Goal: Information Seeking & Learning: Compare options

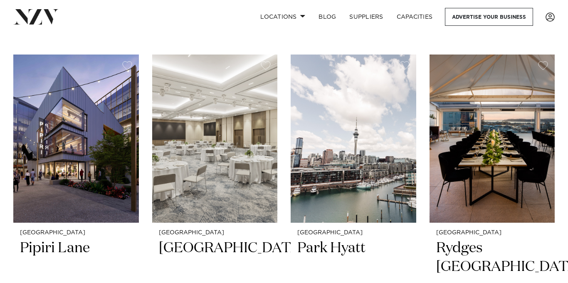
scroll to position [174, 0]
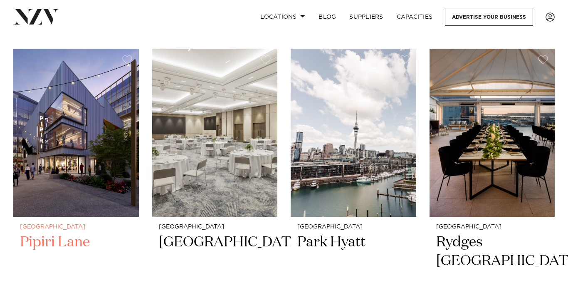
click at [93, 168] on img at bounding box center [76, 133] width 126 height 168
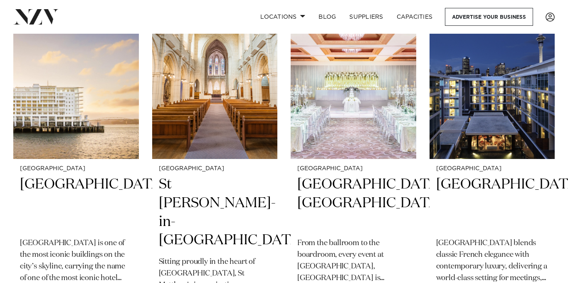
scroll to position [930, 0]
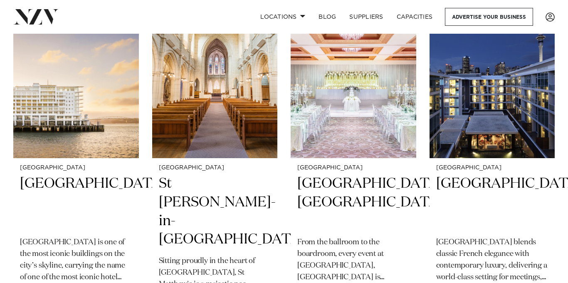
click at [503, 122] on img at bounding box center [493, 74] width 126 height 168
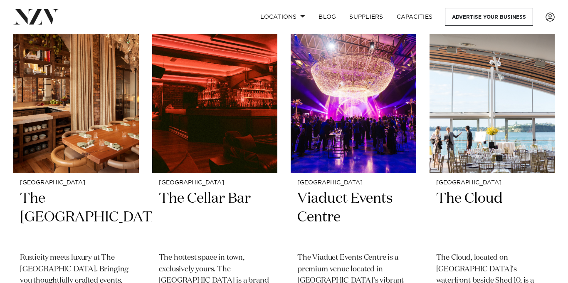
scroll to position [1625, 0]
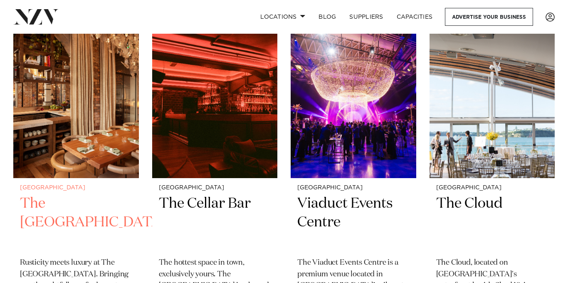
click at [69, 194] on h2 "The Hotel Britomart" at bounding box center [76, 222] width 112 height 56
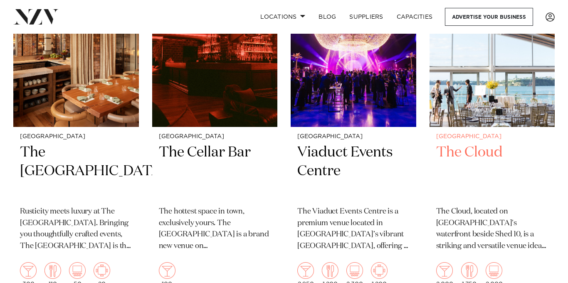
scroll to position [1677, 0]
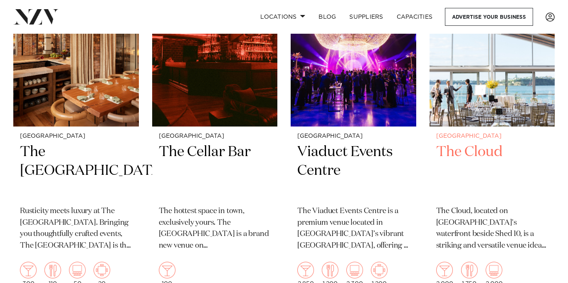
click at [488, 143] on h2 "The Cloud" at bounding box center [492, 171] width 112 height 56
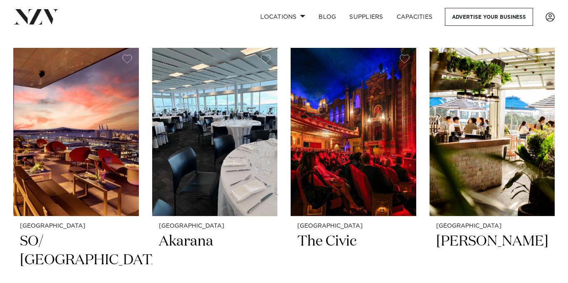
scroll to position [2272, 0]
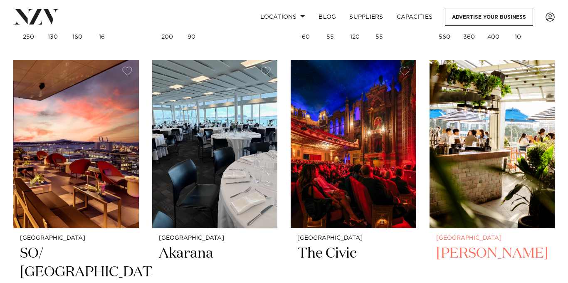
click at [457, 244] on h2 "Dr Rudis" at bounding box center [492, 272] width 112 height 56
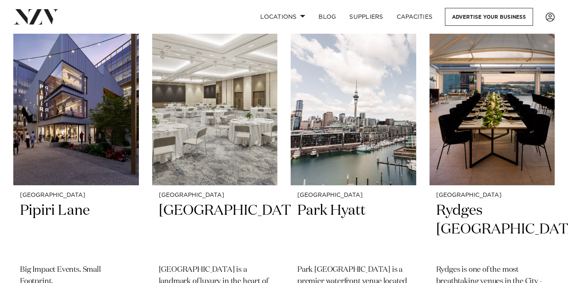
scroll to position [207, 0]
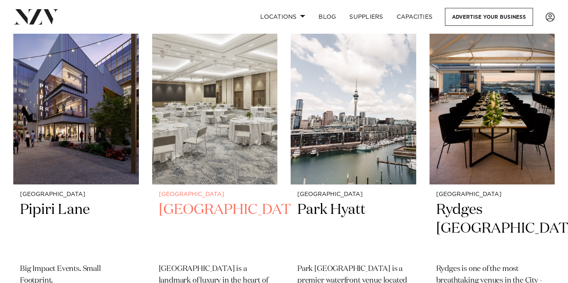
click at [206, 104] on img at bounding box center [215, 100] width 126 height 168
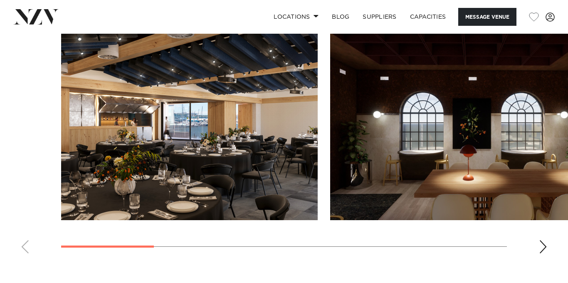
scroll to position [751, 0]
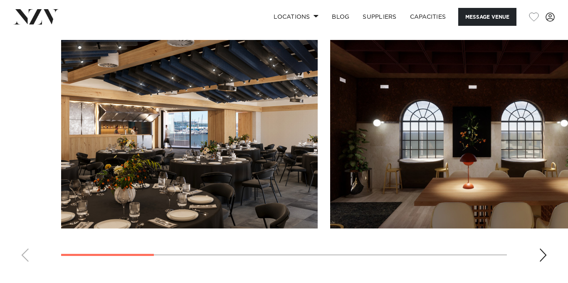
click at [539, 255] on div "Next slide" at bounding box center [543, 254] width 8 height 13
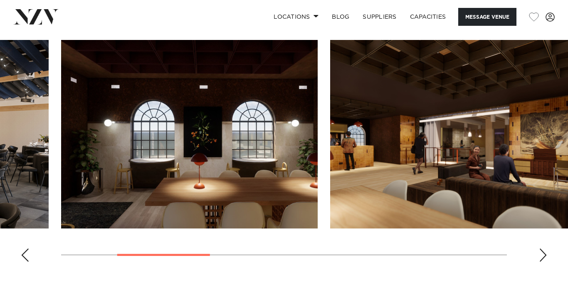
click at [539, 255] on div "Next slide" at bounding box center [543, 254] width 8 height 13
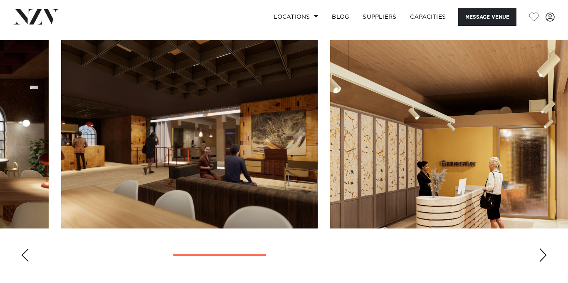
click at [541, 257] on div "Next slide" at bounding box center [543, 254] width 8 height 13
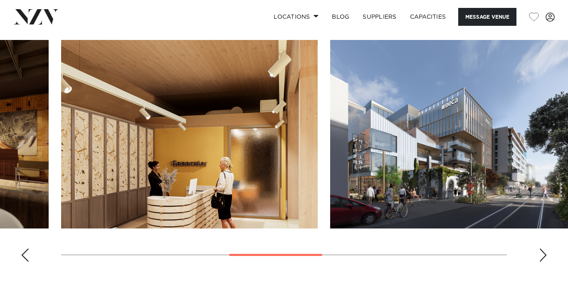
click at [541, 257] on div "Next slide" at bounding box center [543, 254] width 8 height 13
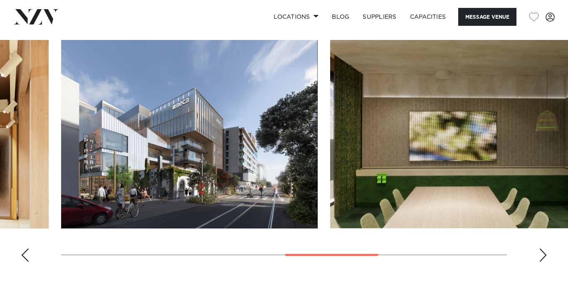
click at [543, 258] on div "Next slide" at bounding box center [543, 254] width 8 height 13
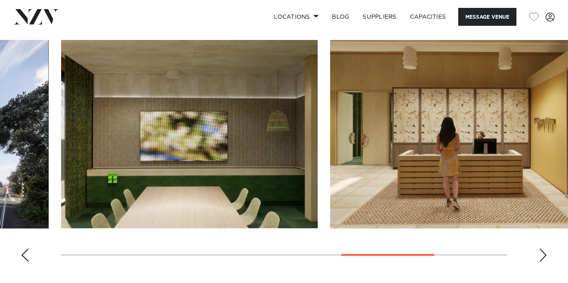
click at [544, 259] on div "Next slide" at bounding box center [543, 254] width 8 height 13
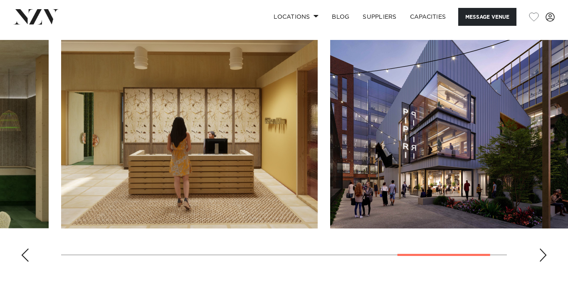
click at [544, 259] on div "Next slide" at bounding box center [543, 254] width 8 height 13
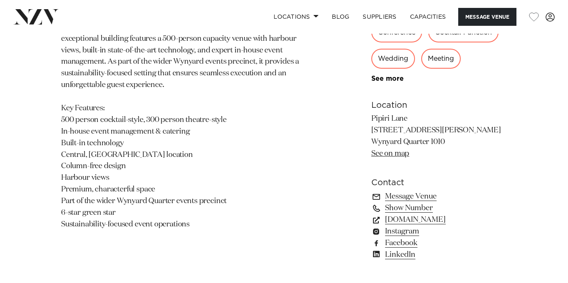
scroll to position [482, 0]
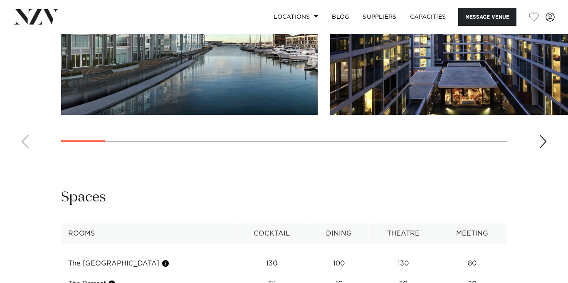
scroll to position [993, 0]
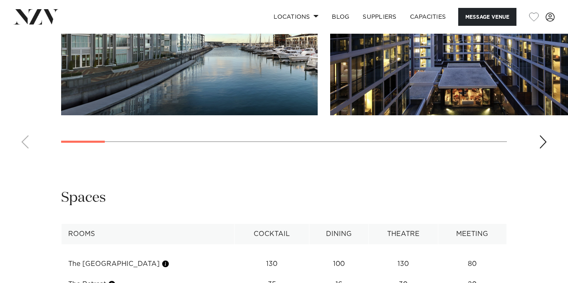
click at [538, 155] on swiper-container at bounding box center [284, 41] width 568 height 228
click at [545, 148] on div "Next slide" at bounding box center [543, 141] width 8 height 13
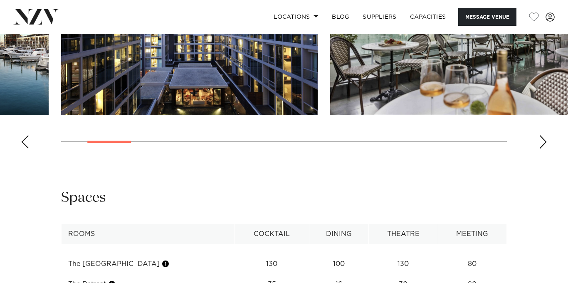
click at [546, 148] on div "Next slide" at bounding box center [543, 141] width 8 height 13
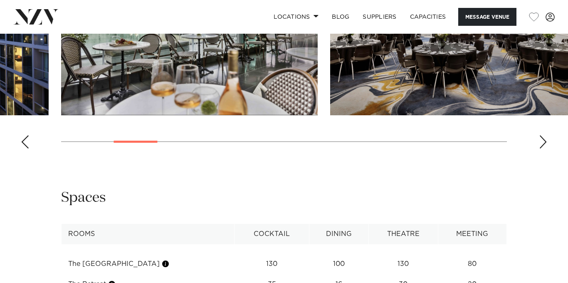
click at [546, 148] on div "Next slide" at bounding box center [543, 141] width 8 height 13
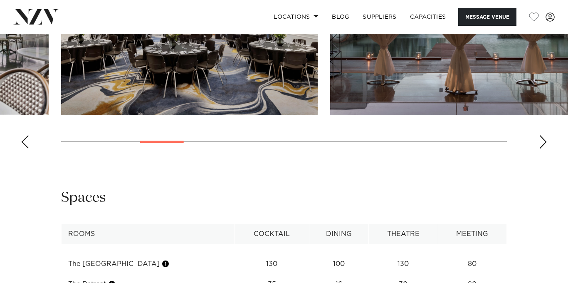
click at [547, 148] on div "Next slide" at bounding box center [543, 141] width 8 height 13
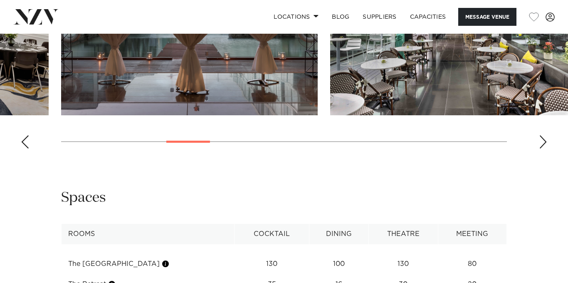
click at [547, 155] on swiper-container at bounding box center [284, 41] width 568 height 228
click at [544, 148] on div "Next slide" at bounding box center [543, 141] width 8 height 13
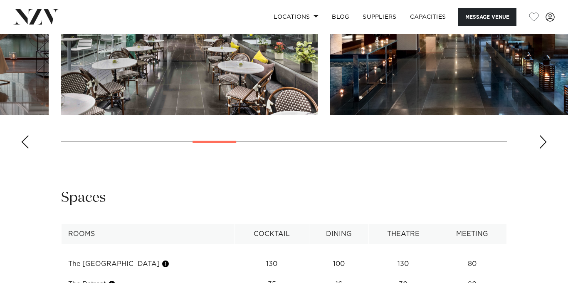
click at [544, 148] on div "Next slide" at bounding box center [543, 141] width 8 height 13
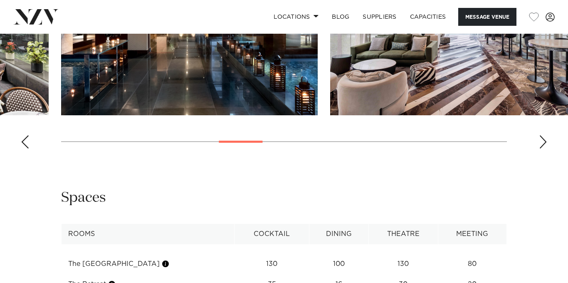
click at [544, 148] on div "Next slide" at bounding box center [543, 141] width 8 height 13
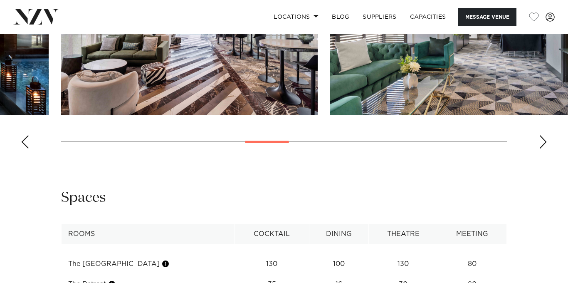
click at [545, 148] on div "Next slide" at bounding box center [543, 141] width 8 height 13
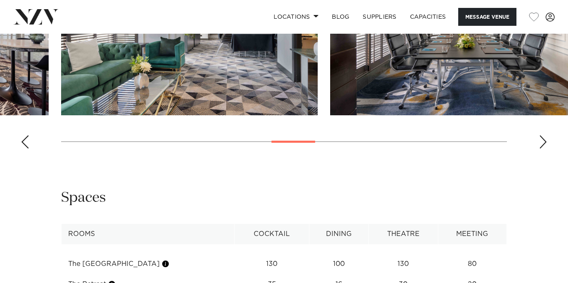
click at [546, 148] on div "Next slide" at bounding box center [543, 141] width 8 height 13
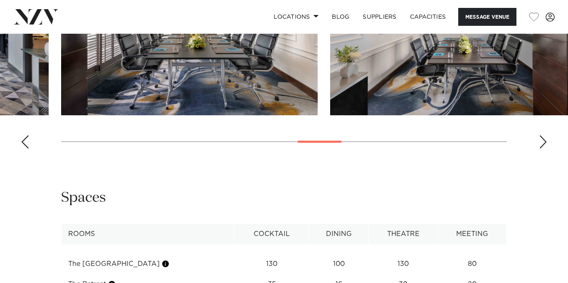
click at [546, 148] on div "Next slide" at bounding box center [543, 141] width 8 height 13
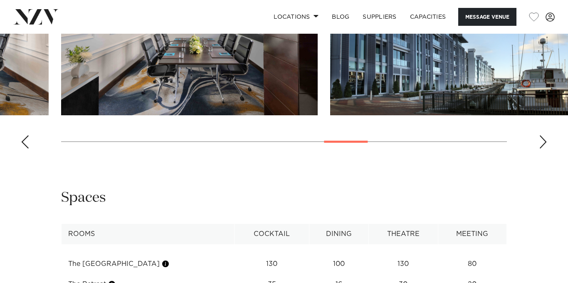
click at [550, 155] on swiper-container at bounding box center [284, 41] width 568 height 228
click at [544, 148] on div "Next slide" at bounding box center [543, 141] width 8 height 13
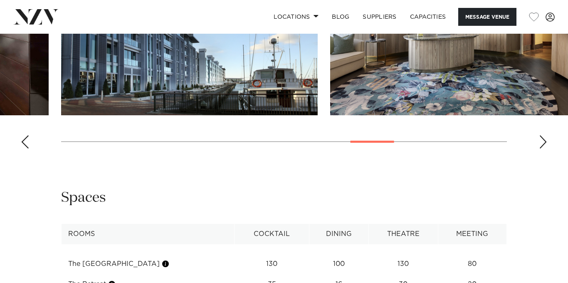
click at [544, 148] on div "Next slide" at bounding box center [543, 141] width 8 height 13
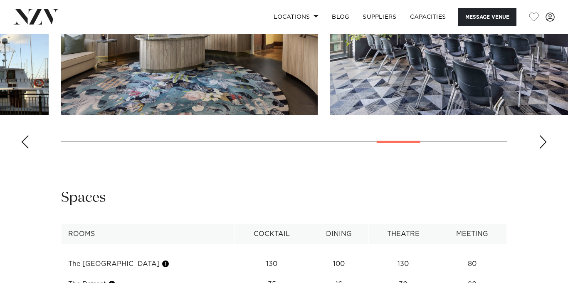
click at [544, 148] on div "Next slide" at bounding box center [543, 141] width 8 height 13
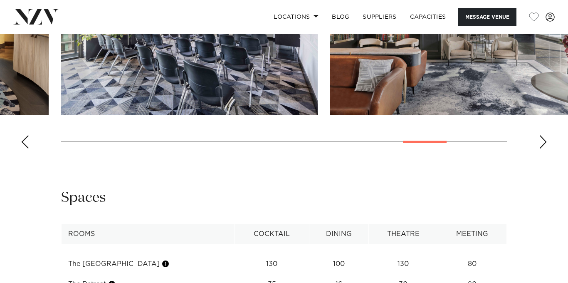
click at [544, 148] on div "Next slide" at bounding box center [543, 141] width 8 height 13
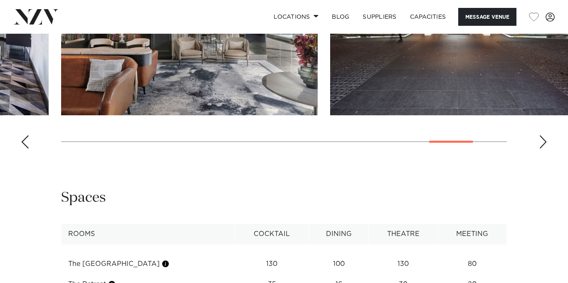
click at [542, 148] on div "Next slide" at bounding box center [543, 141] width 8 height 13
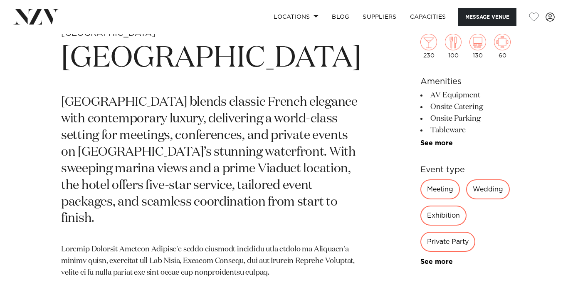
scroll to position [286, 0]
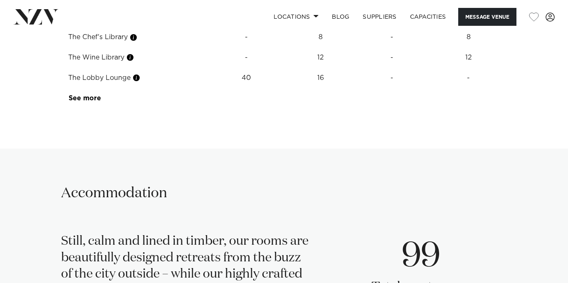
scroll to position [1686, 0]
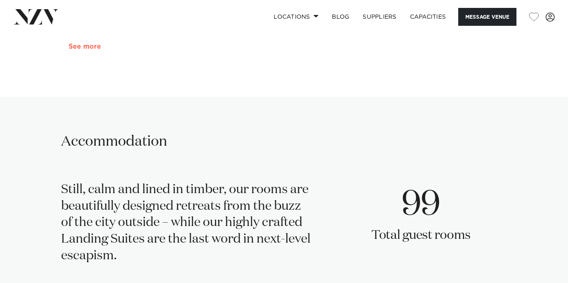
click at [90, 50] on link "See more" at bounding box center [101, 46] width 65 height 7
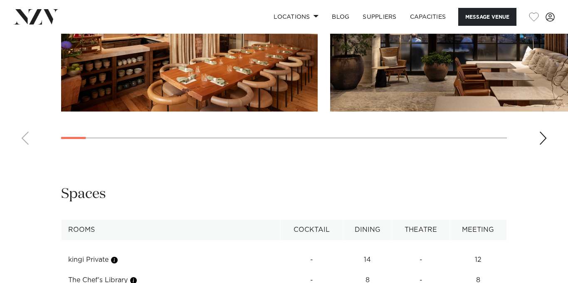
scroll to position [1393, 0]
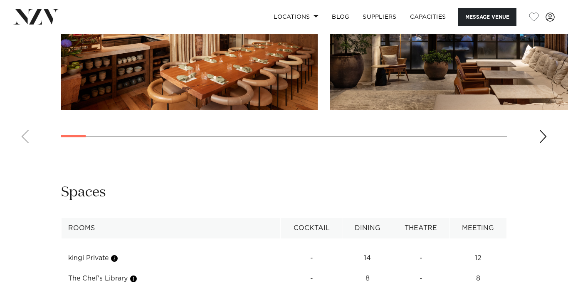
click at [544, 143] on div "Next slide" at bounding box center [543, 136] width 8 height 13
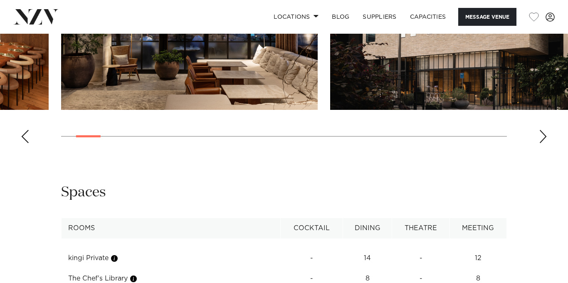
click at [545, 143] on div "Next slide" at bounding box center [543, 136] width 8 height 13
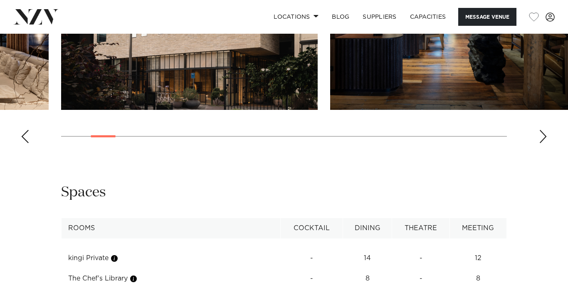
click at [547, 150] on swiper-container at bounding box center [284, 35] width 568 height 228
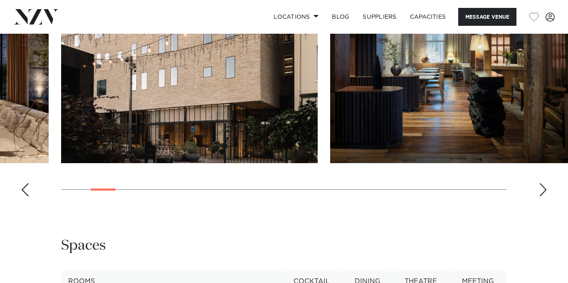
scroll to position [1280, 0]
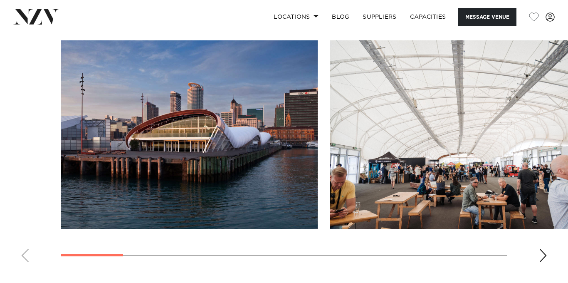
scroll to position [802, 0]
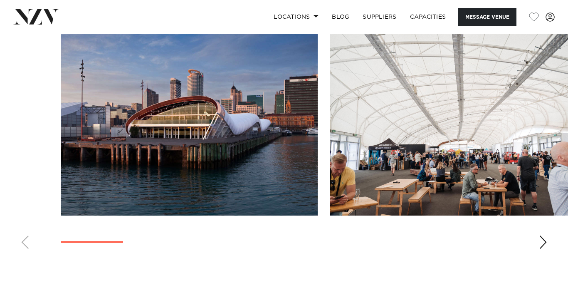
click at [546, 239] on div "Next slide" at bounding box center [543, 241] width 8 height 13
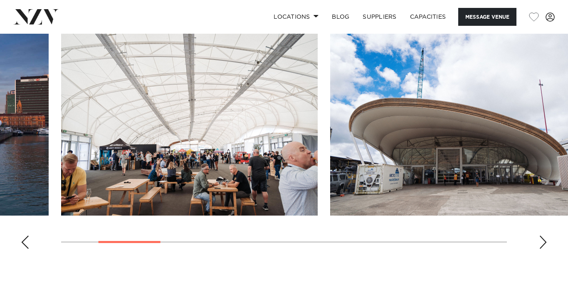
click at [546, 239] on div "Next slide" at bounding box center [543, 241] width 8 height 13
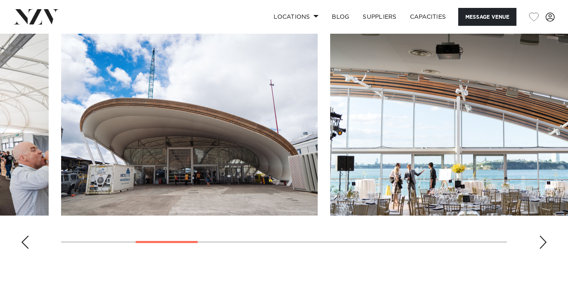
click at [546, 240] on div "Next slide" at bounding box center [543, 241] width 8 height 13
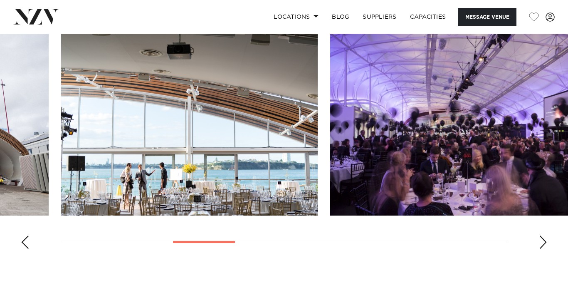
click at [546, 240] on div "Next slide" at bounding box center [543, 241] width 8 height 13
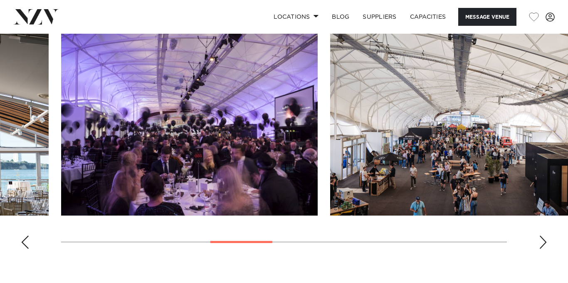
click at [546, 241] on div "Next slide" at bounding box center [543, 241] width 8 height 13
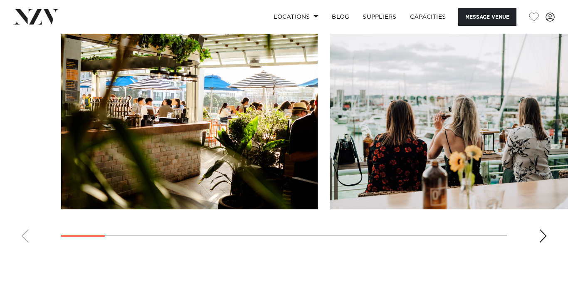
scroll to position [797, 0]
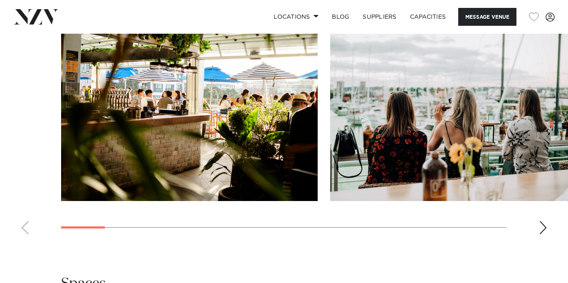
click at [544, 227] on div "Next slide" at bounding box center [543, 227] width 8 height 13
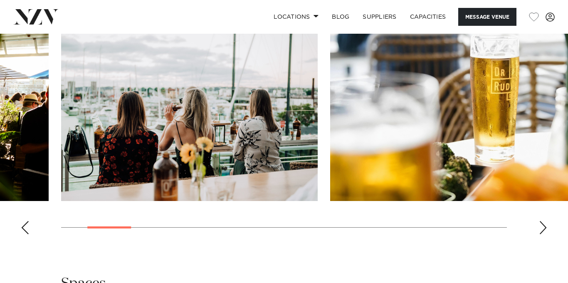
click at [545, 226] on div "Next slide" at bounding box center [543, 227] width 8 height 13
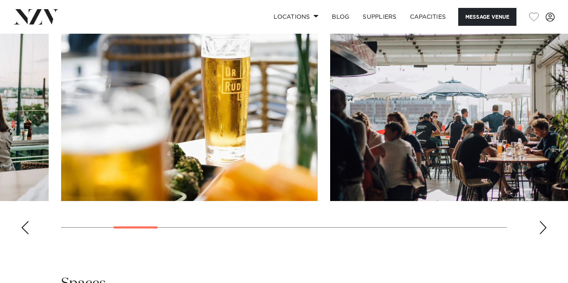
click at [546, 226] on div "Next slide" at bounding box center [543, 227] width 8 height 13
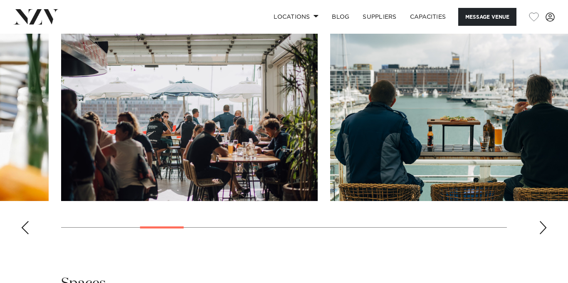
click at [546, 226] on div "Next slide" at bounding box center [543, 227] width 8 height 13
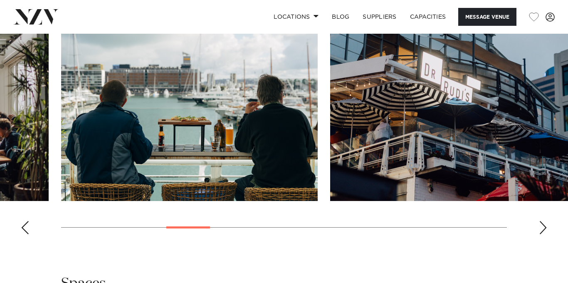
click at [546, 226] on div "Next slide" at bounding box center [543, 227] width 8 height 13
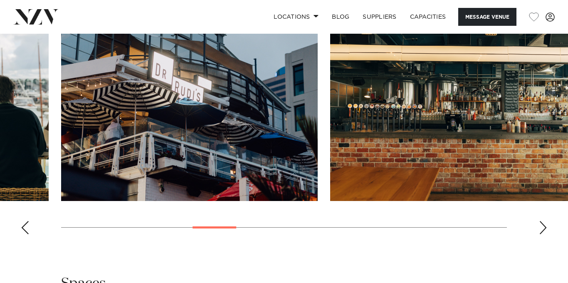
click at [546, 226] on div "Next slide" at bounding box center [543, 227] width 8 height 13
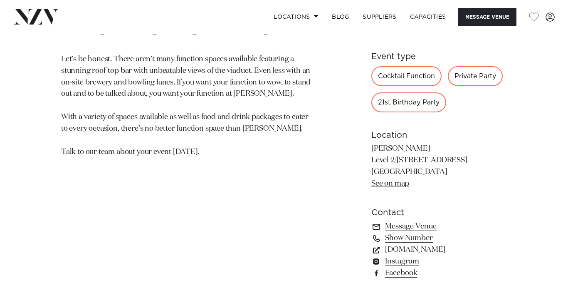
scroll to position [311, 0]
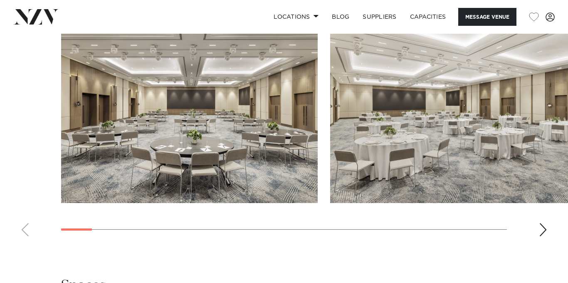
scroll to position [839, 0]
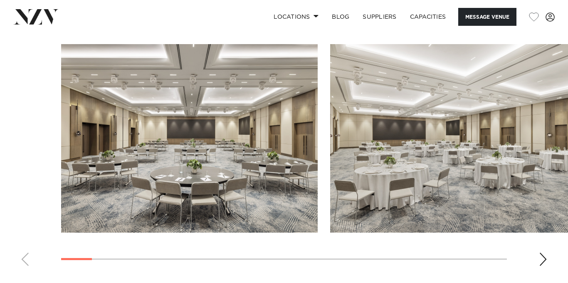
click at [545, 252] on div "Next slide" at bounding box center [543, 258] width 8 height 13
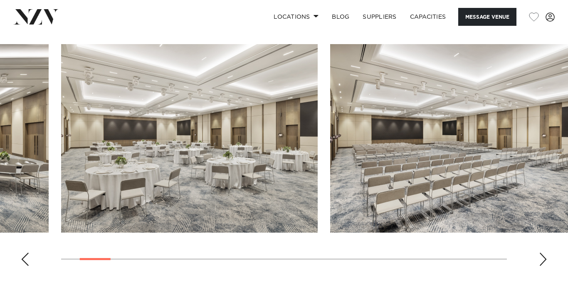
click at [545, 252] on div "Next slide" at bounding box center [543, 258] width 8 height 13
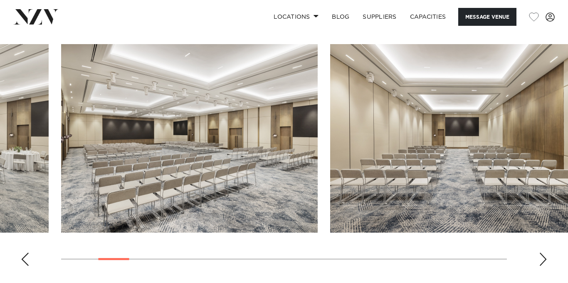
click at [545, 252] on div "Next slide" at bounding box center [543, 258] width 8 height 13
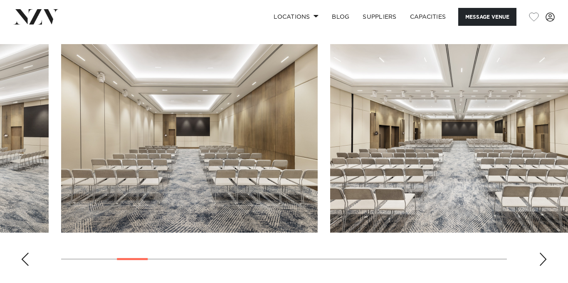
click at [545, 252] on div "Next slide" at bounding box center [543, 258] width 8 height 13
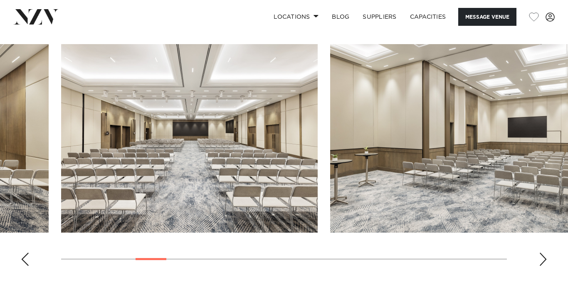
click at [545, 252] on div "Next slide" at bounding box center [543, 258] width 8 height 13
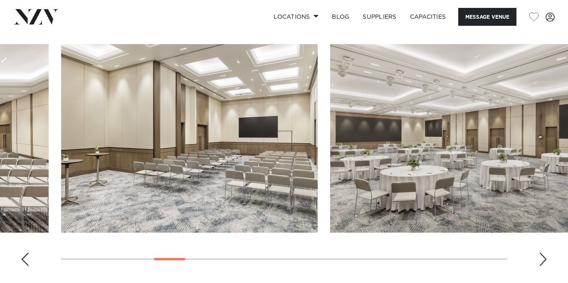
click at [545, 252] on div "Next slide" at bounding box center [543, 258] width 8 height 13
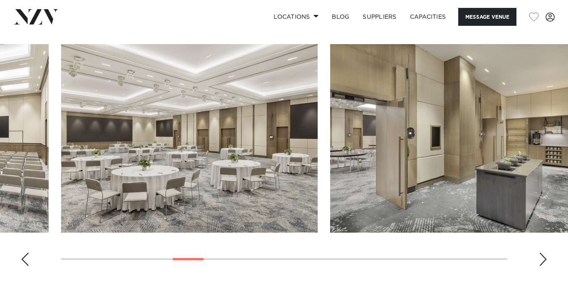
click at [545, 252] on div "Next slide" at bounding box center [543, 258] width 8 height 13
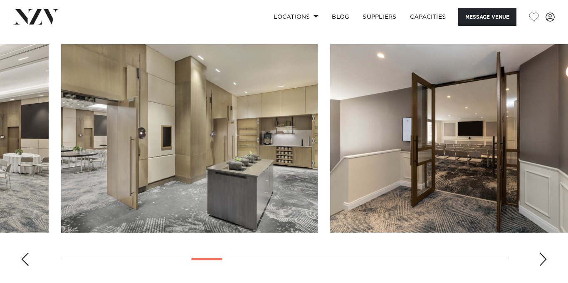
click at [545, 252] on div "Next slide" at bounding box center [543, 258] width 8 height 13
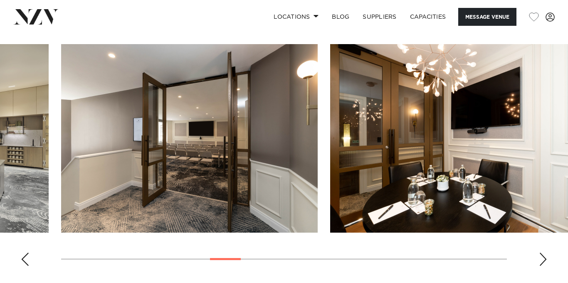
click at [545, 252] on div "Next slide" at bounding box center [543, 258] width 8 height 13
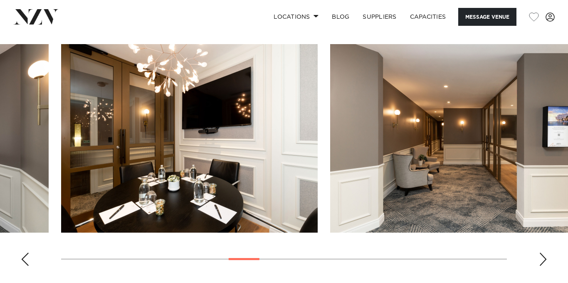
click at [545, 252] on div "Next slide" at bounding box center [543, 258] width 8 height 13
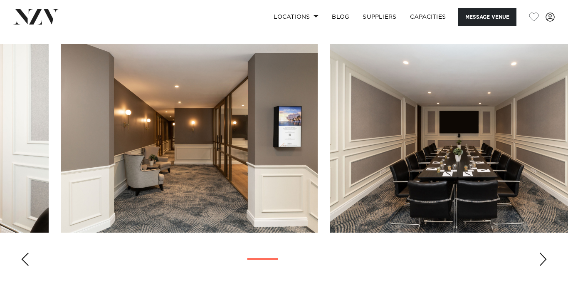
click at [545, 252] on div "Next slide" at bounding box center [543, 258] width 8 height 13
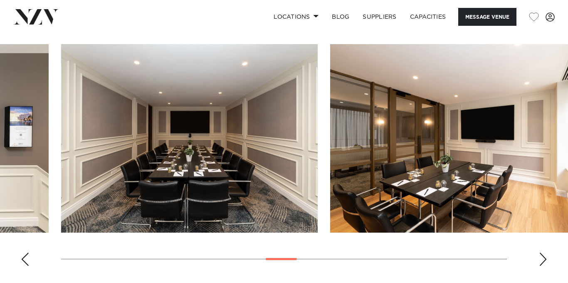
click at [545, 252] on div "Next slide" at bounding box center [543, 258] width 8 height 13
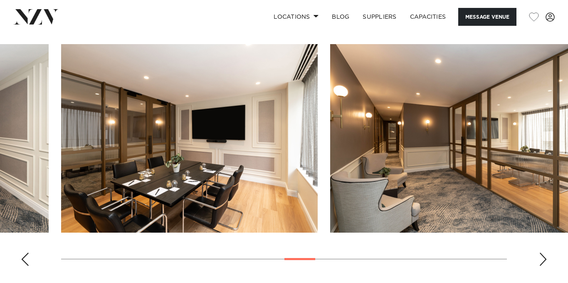
click at [545, 252] on div "Next slide" at bounding box center [543, 258] width 8 height 13
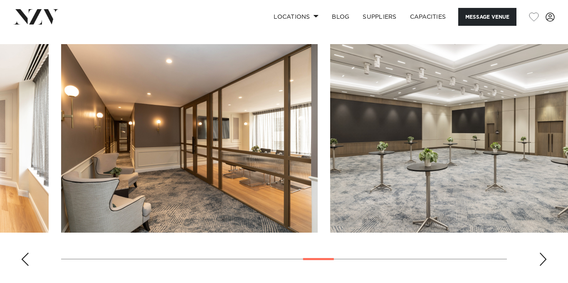
click at [545, 252] on div "Next slide" at bounding box center [543, 258] width 8 height 13
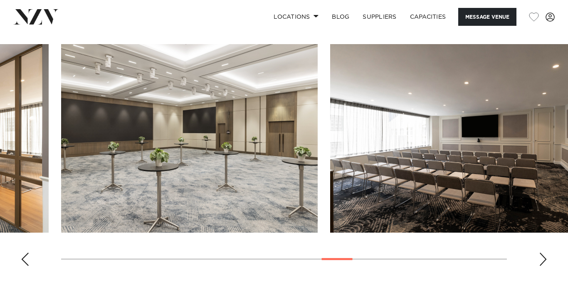
click at [545, 252] on div "Next slide" at bounding box center [543, 258] width 8 height 13
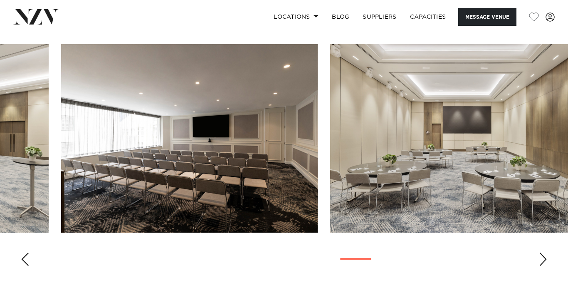
click at [545, 252] on div "Next slide" at bounding box center [543, 258] width 8 height 13
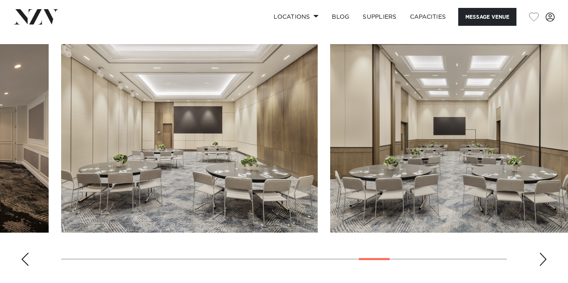
click at [545, 252] on div "Next slide" at bounding box center [543, 258] width 8 height 13
